Goal: Transaction & Acquisition: Purchase product/service

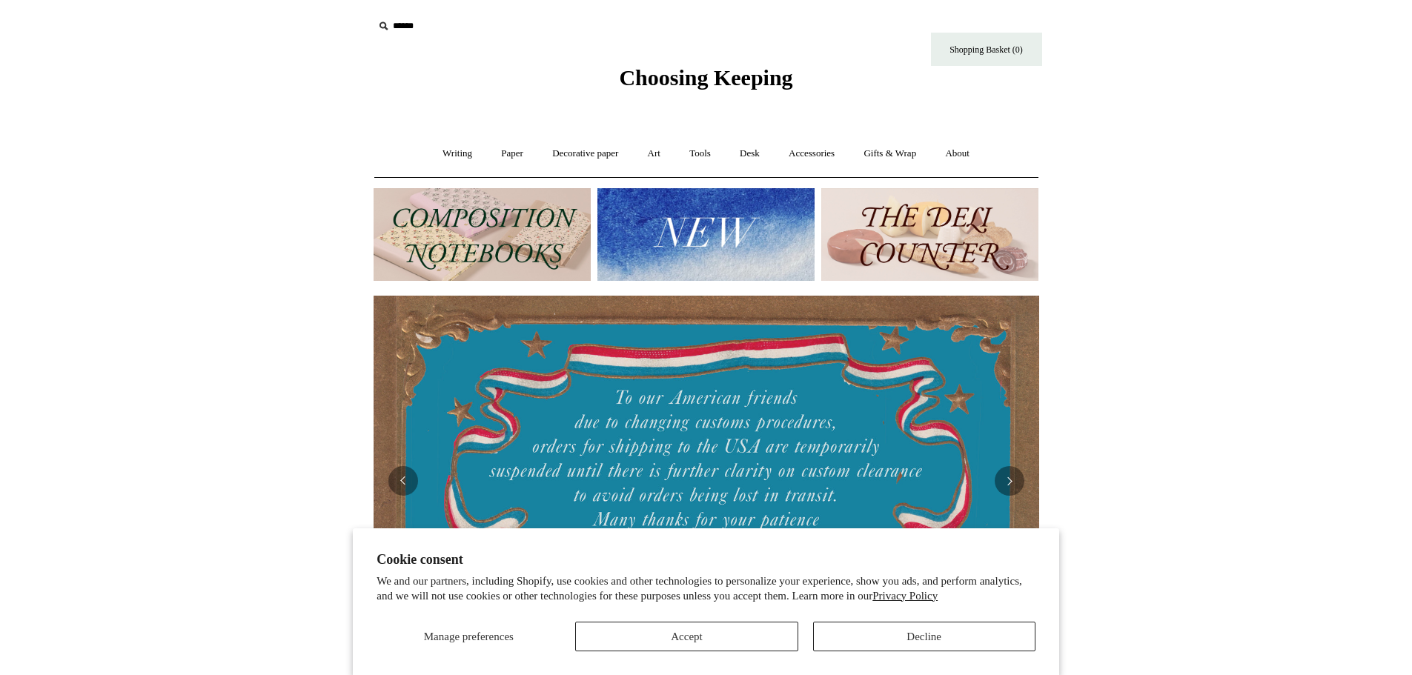
click at [422, 29] on input "text" at bounding box center [465, 26] width 182 height 27
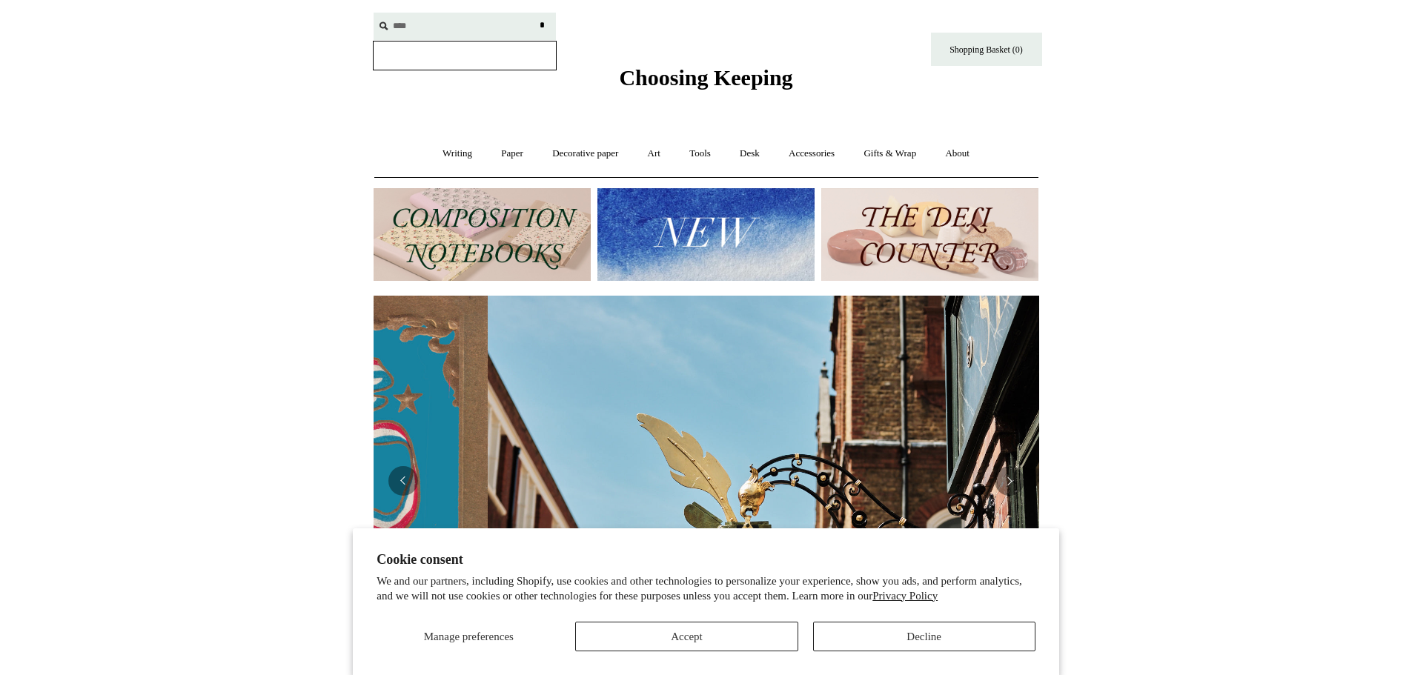
scroll to position [0, 666]
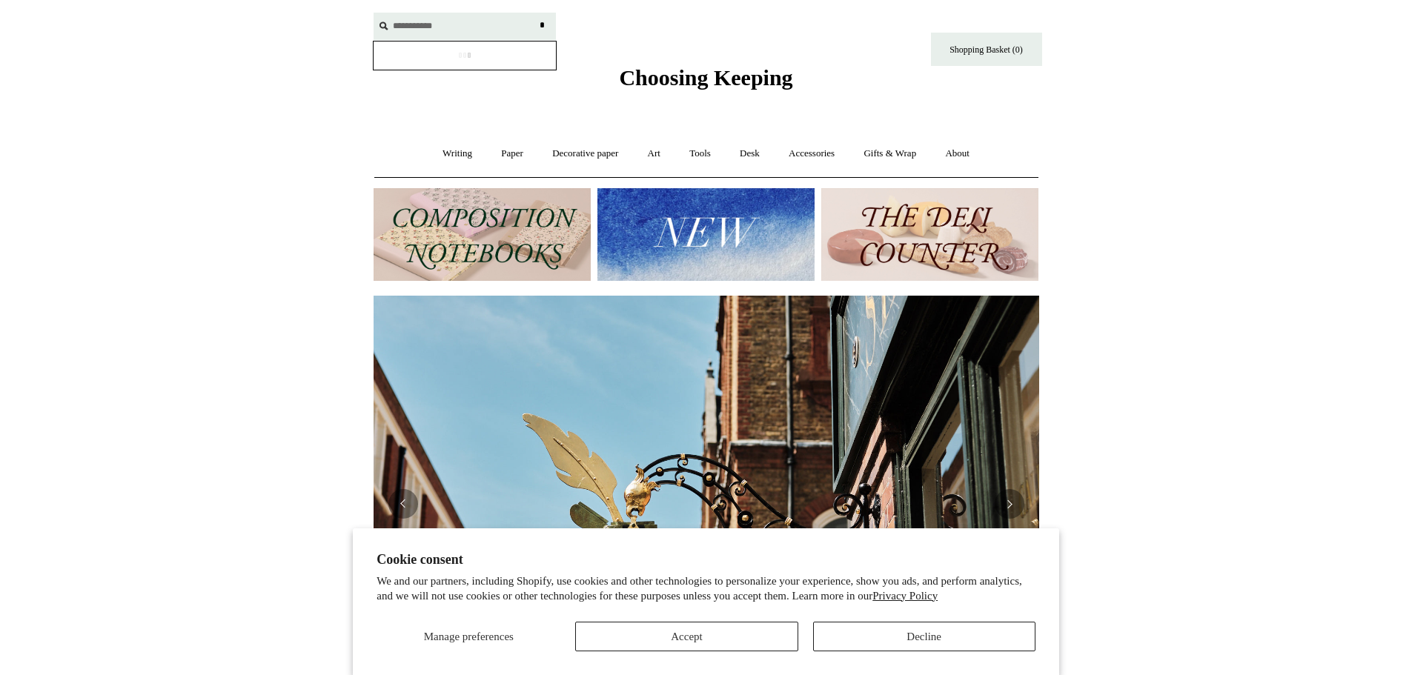
type input "**********"
click at [535, 13] on input "*" at bounding box center [542, 26] width 15 height 26
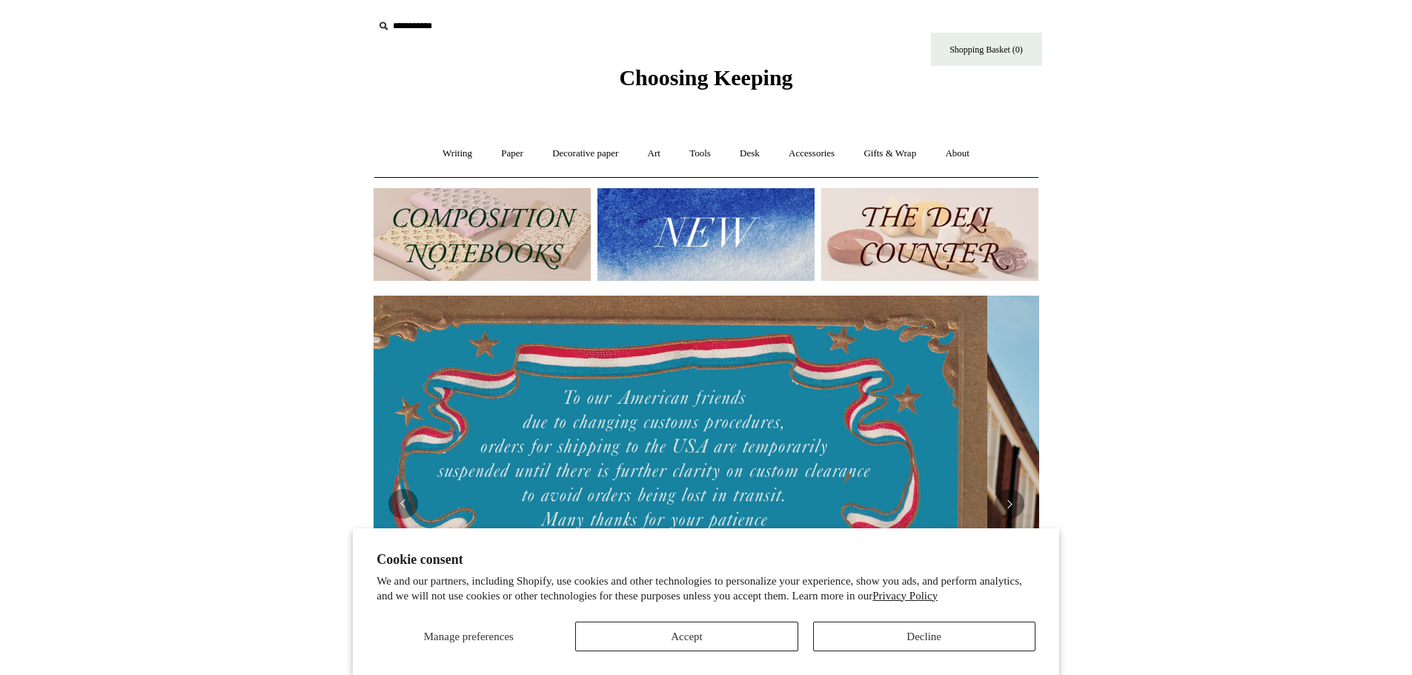
scroll to position [0, 0]
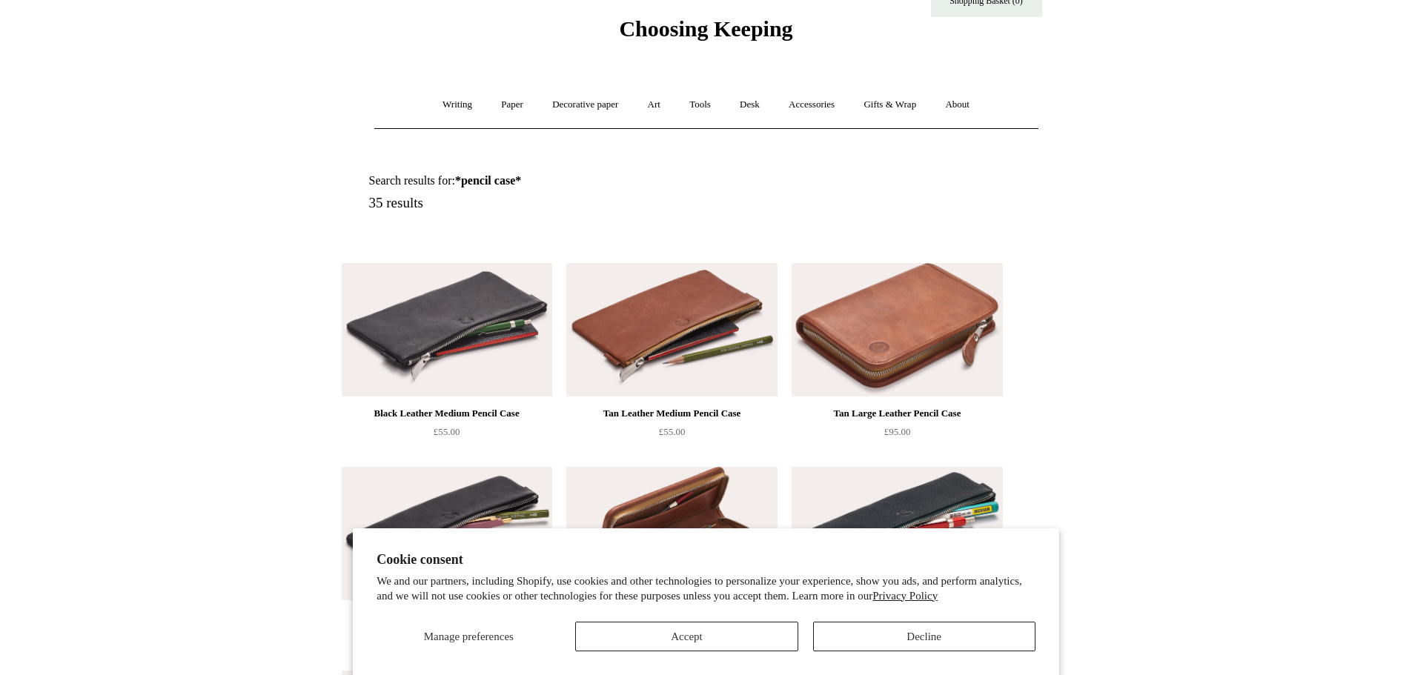
scroll to position [74, 0]
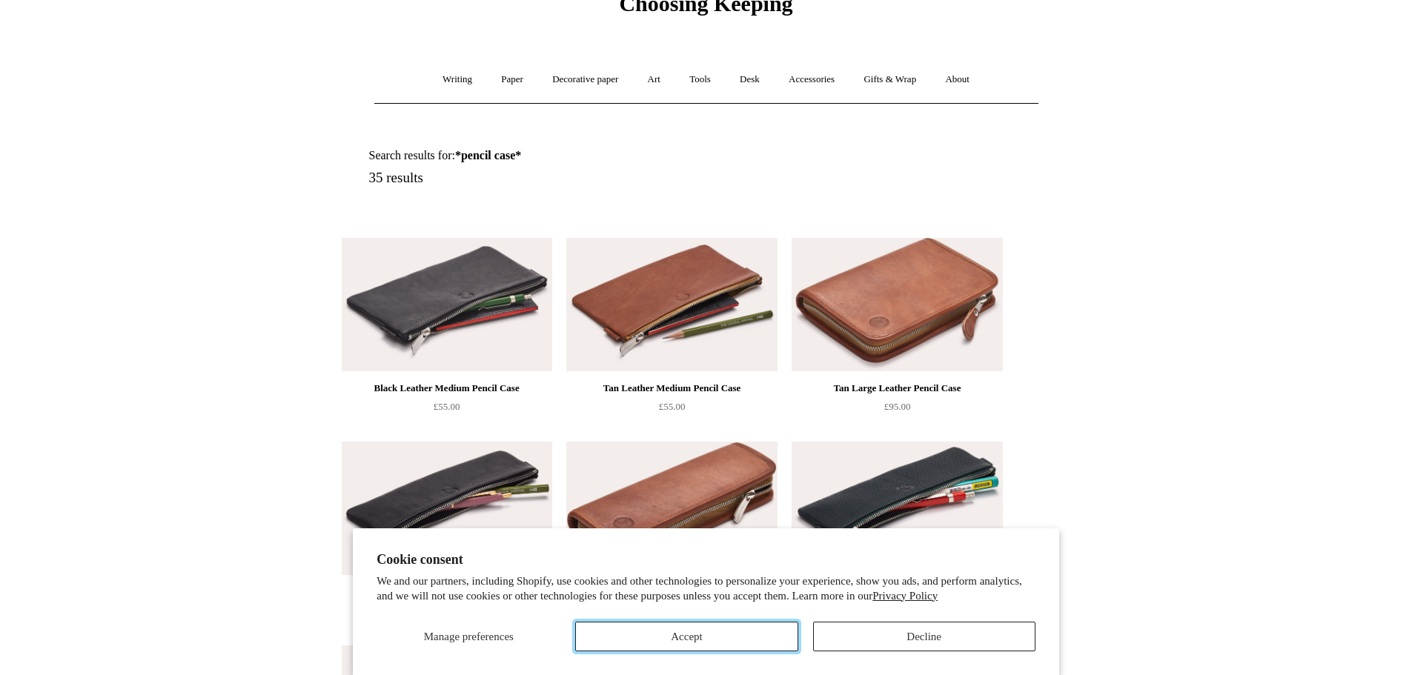
click at [665, 630] on button "Accept" at bounding box center [686, 637] width 222 height 30
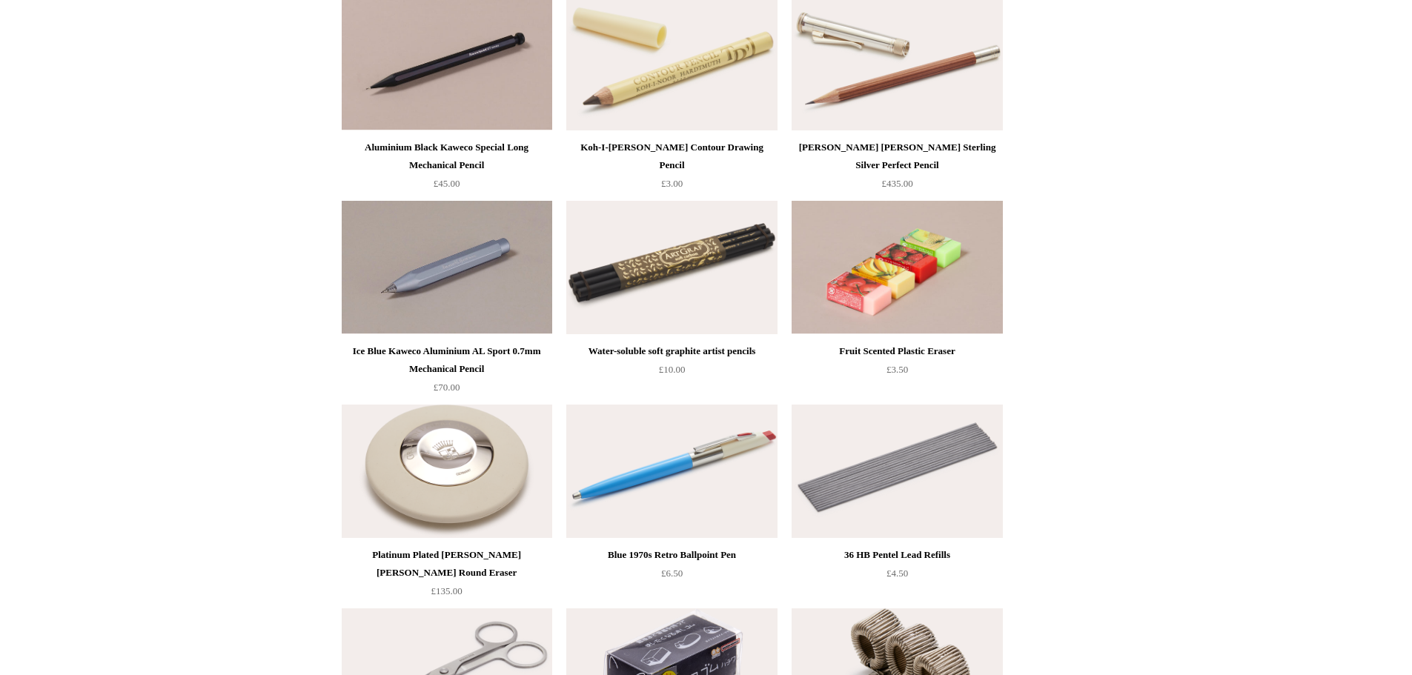
scroll to position [1631, 0]
